Goal: Information Seeking & Learning: Learn about a topic

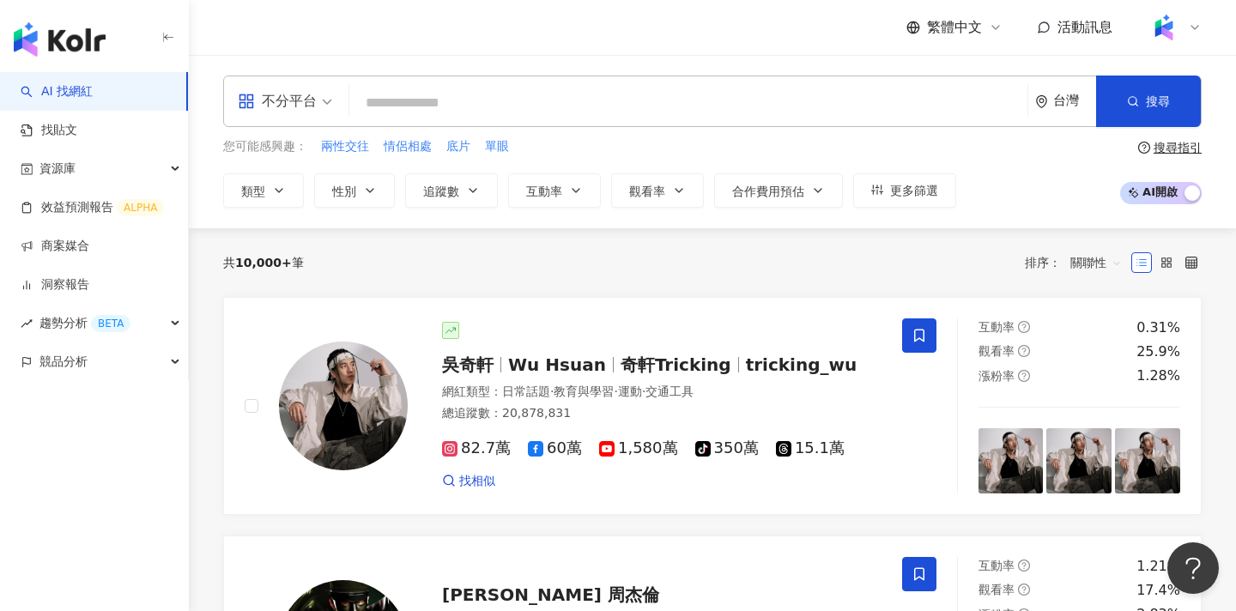
click at [631, 90] on input "search" at bounding box center [688, 103] width 664 height 33
type input "*"
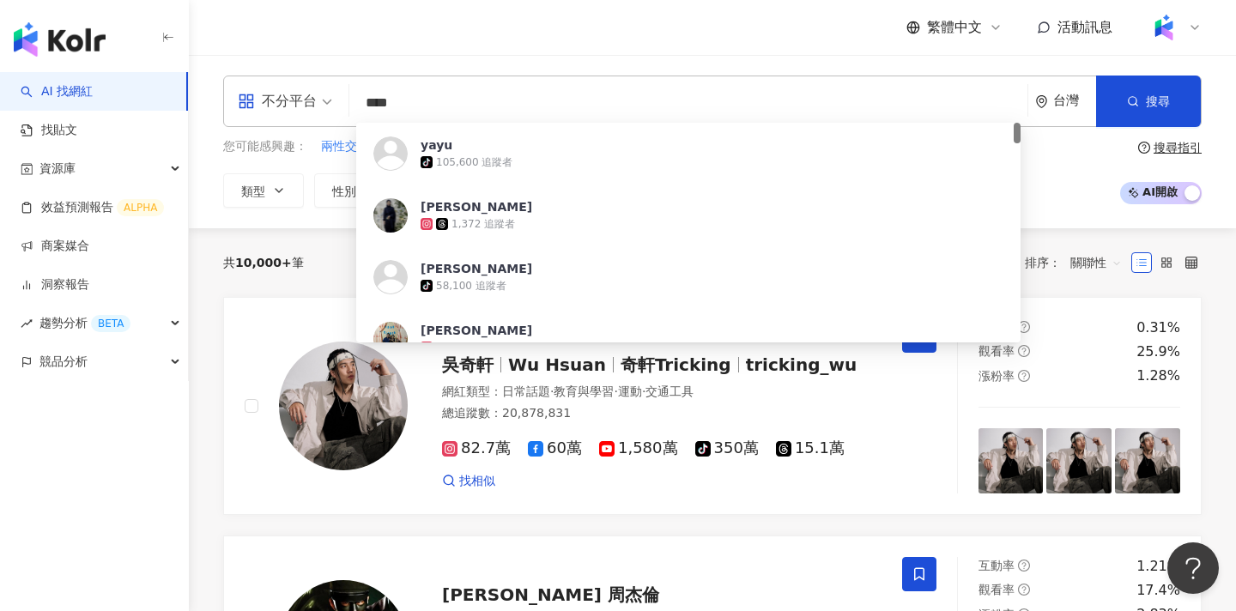
type input "****"
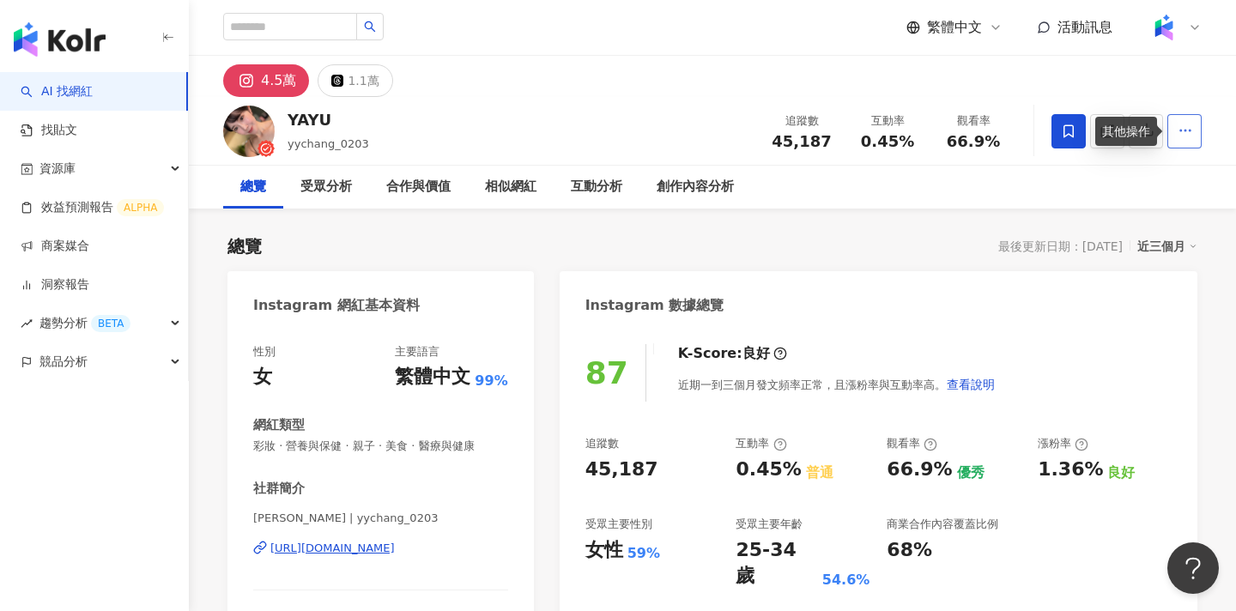
click at [1178, 127] on icon "button" at bounding box center [1185, 130] width 15 height 15
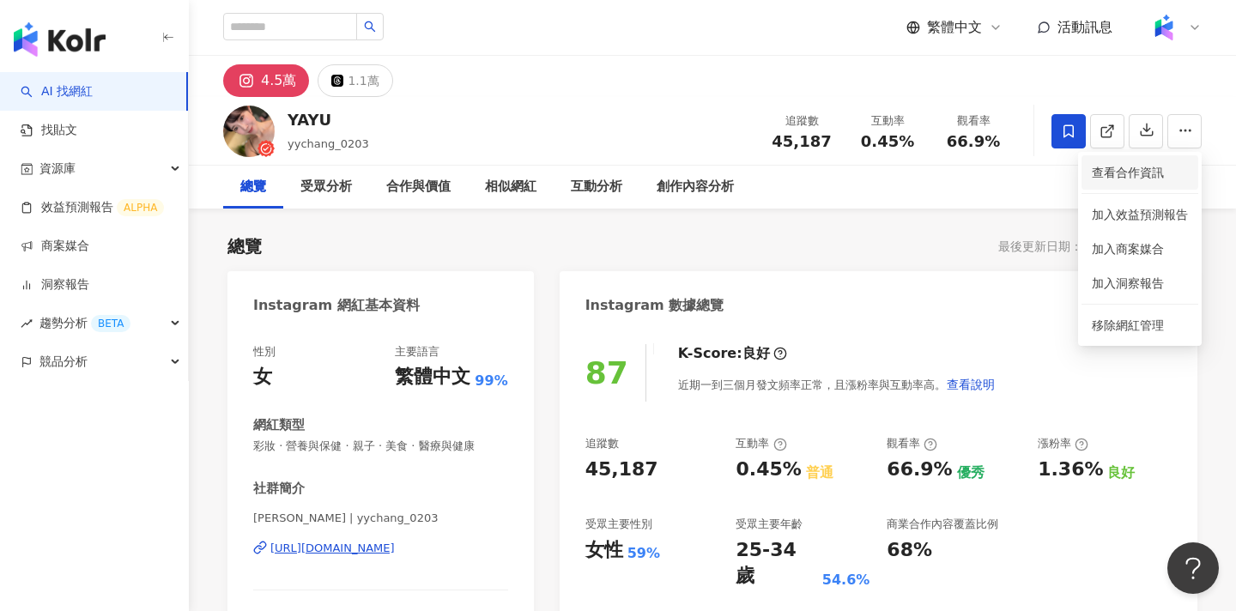
click at [1130, 177] on span "查看合作資訊" at bounding box center [1140, 172] width 96 height 19
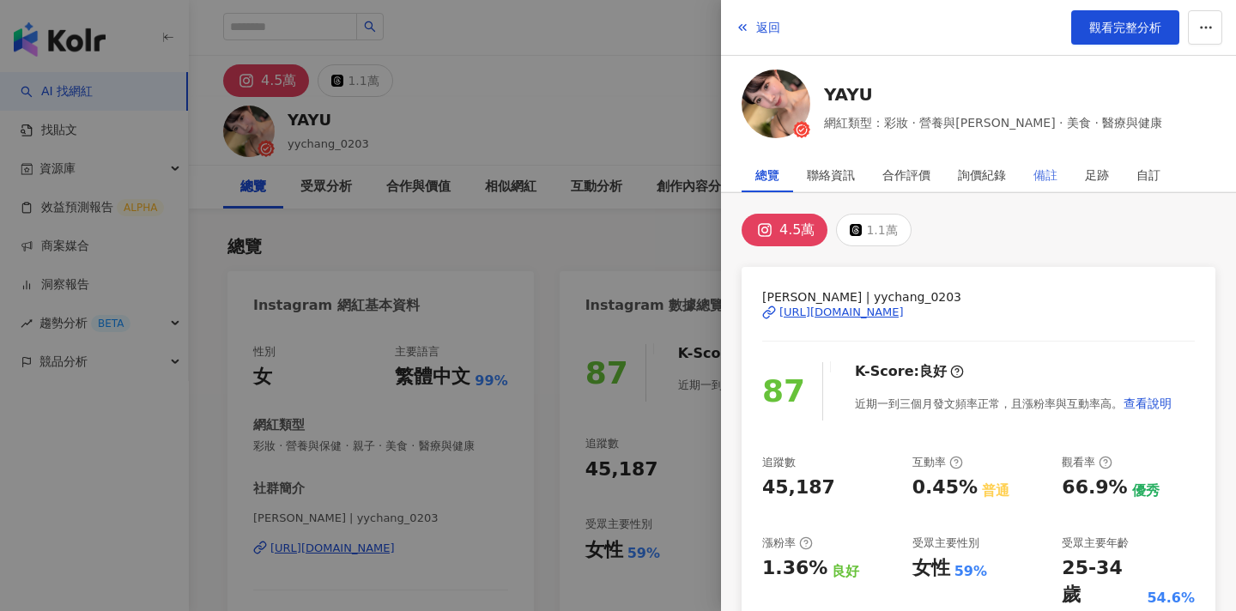
click at [1065, 182] on div "備註" at bounding box center [1045, 175] width 51 height 34
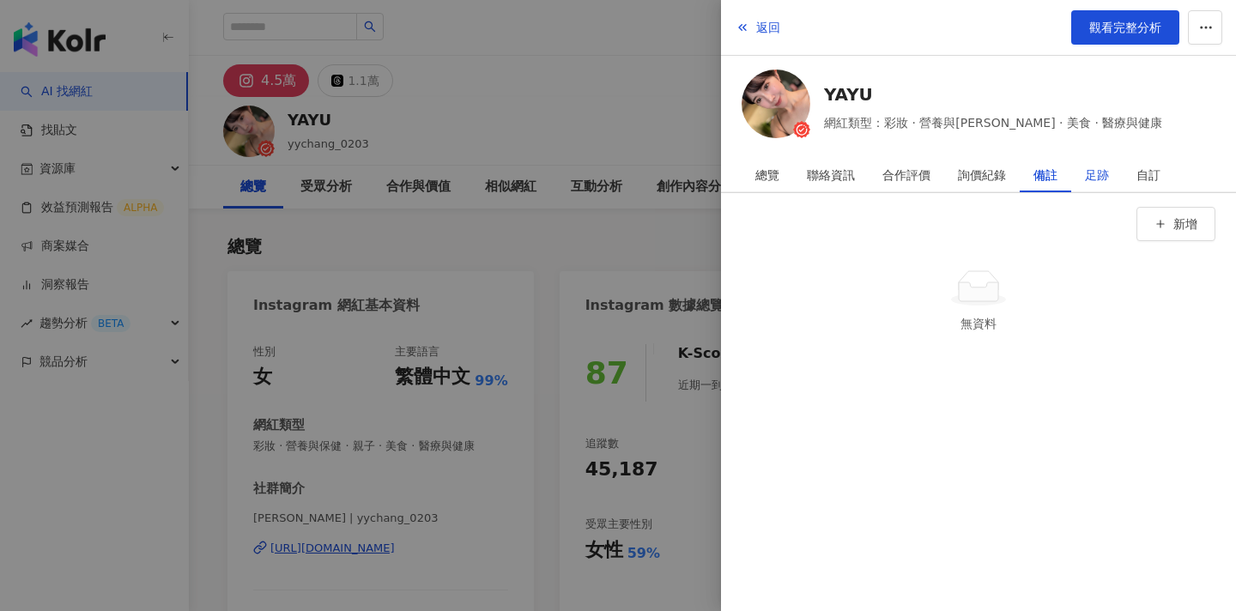
click at [1085, 173] on div "足跡" at bounding box center [1097, 175] width 24 height 34
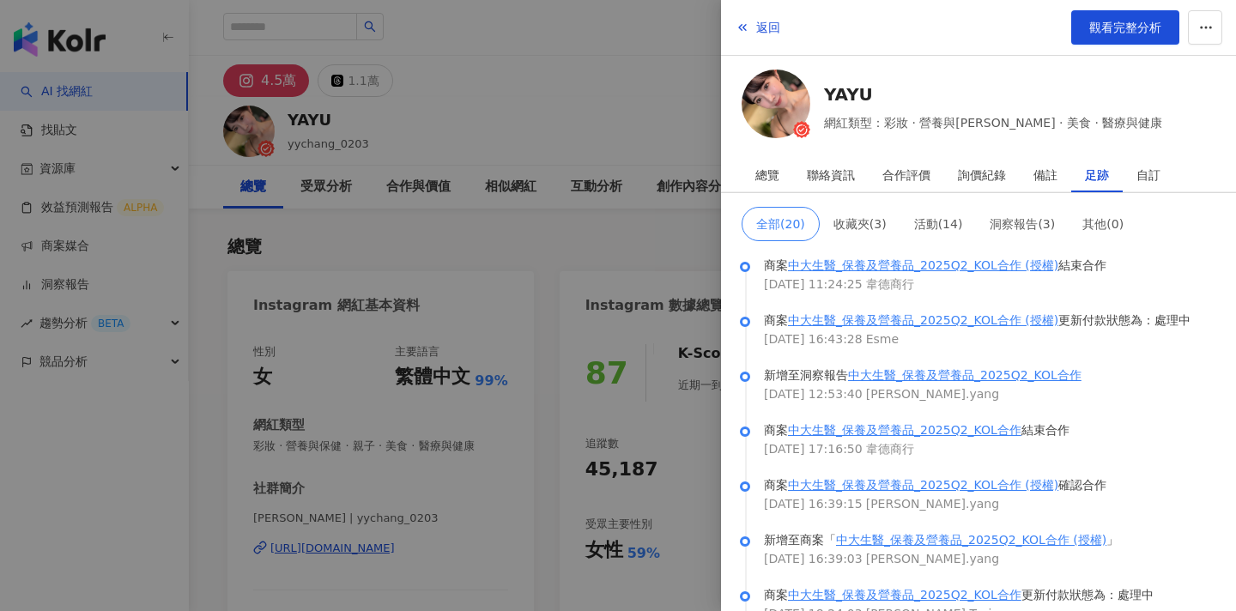
click at [625, 215] on div at bounding box center [618, 305] width 1236 height 611
